Goal: Task Accomplishment & Management: Manage account settings

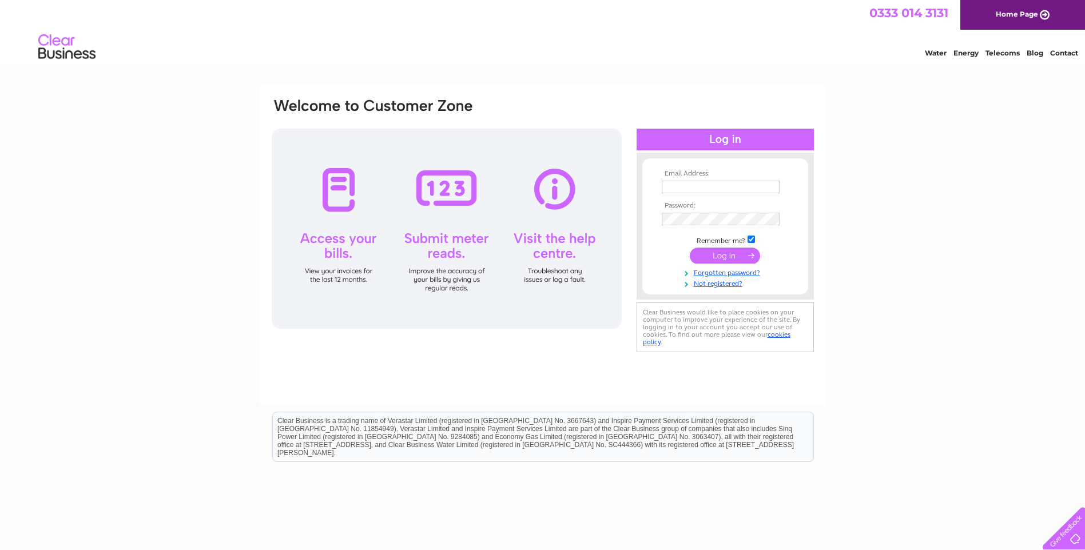
type input "info@villa2.co.uk"
click at [731, 253] on input "submit" at bounding box center [725, 256] width 70 height 16
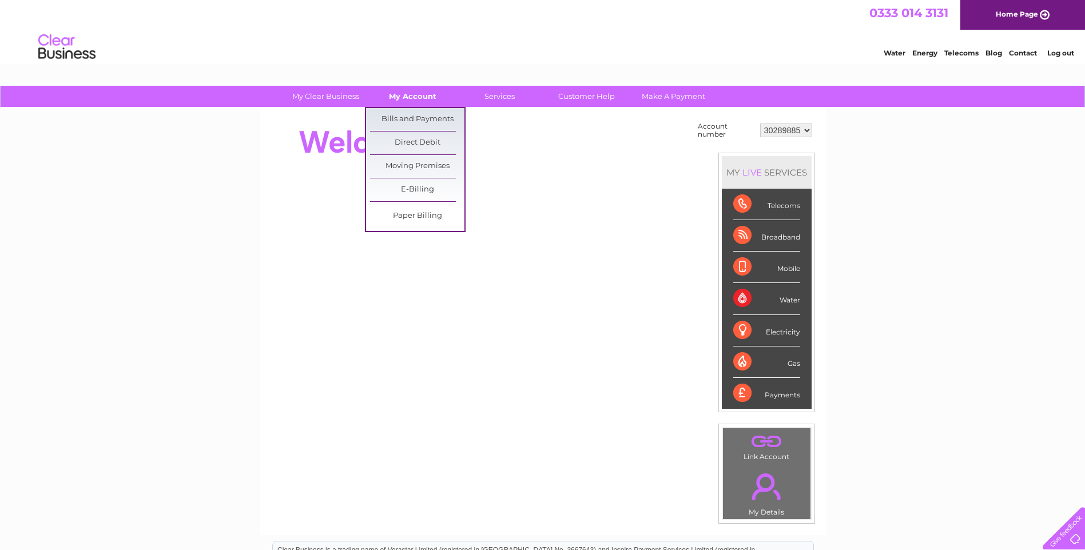
click at [415, 94] on link "My Account" at bounding box center [413, 96] width 94 height 21
